Goal: Information Seeking & Learning: Learn about a topic

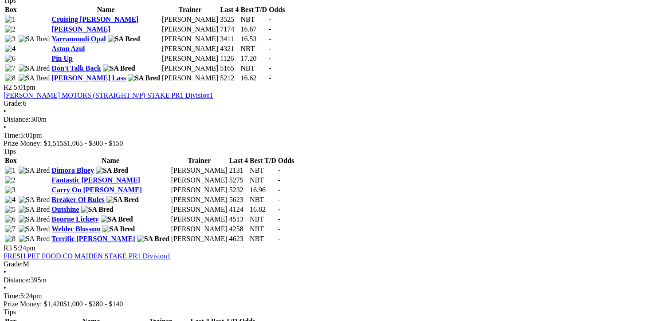
scroll to position [576, 0]
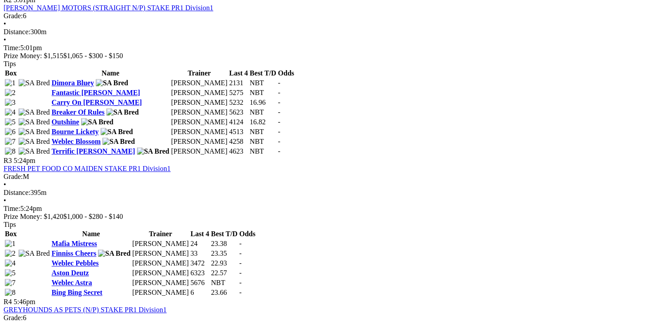
scroll to position [666, 0]
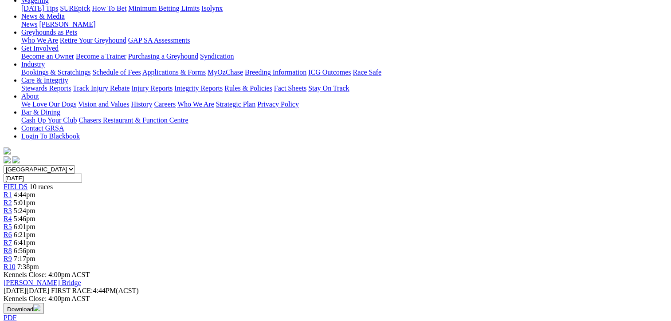
scroll to position [44, 0]
